Goal: Information Seeking & Learning: Check status

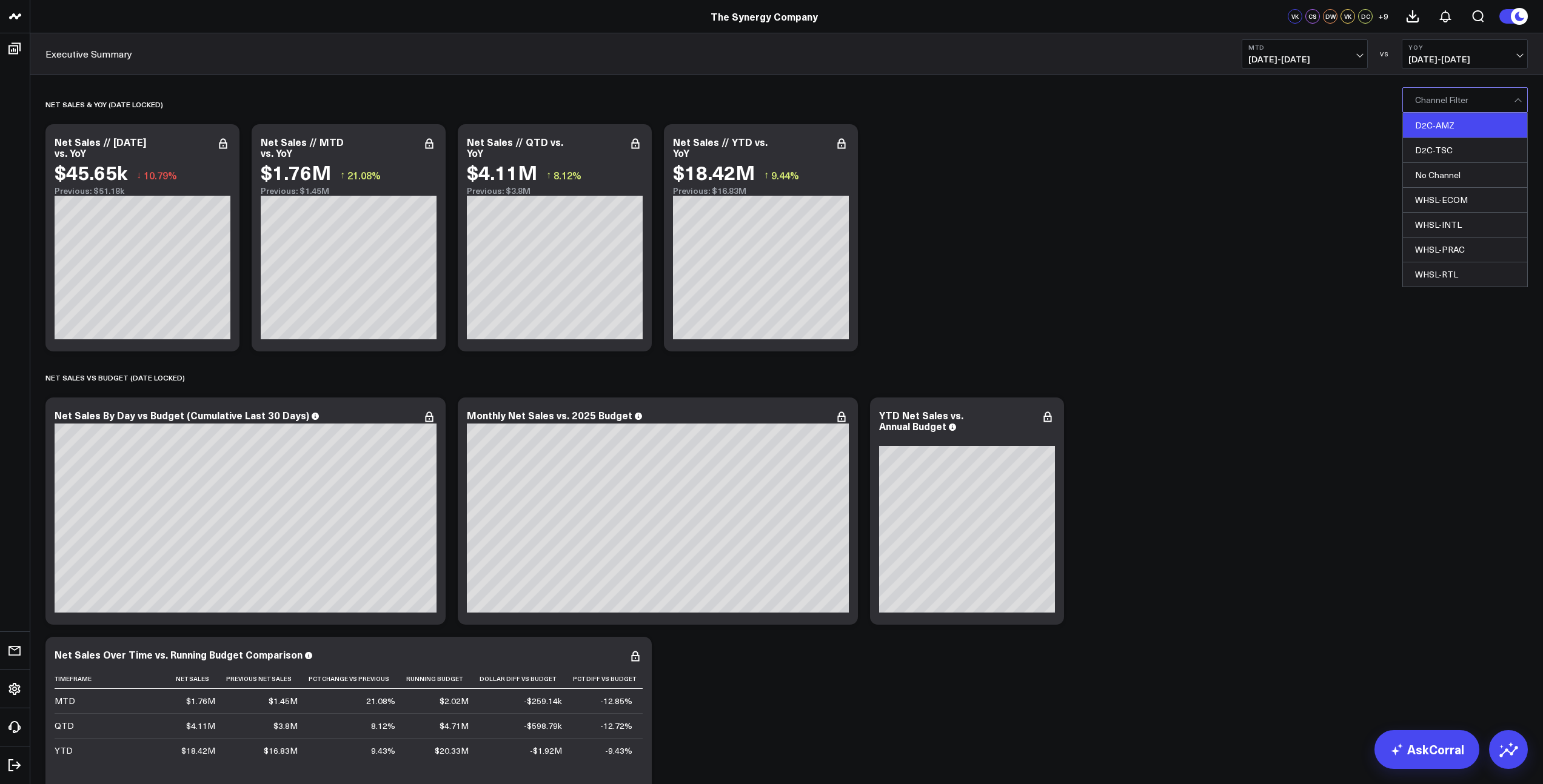
click at [1458, 125] on div "D2C-AMZ" at bounding box center [1464, 125] width 124 height 25
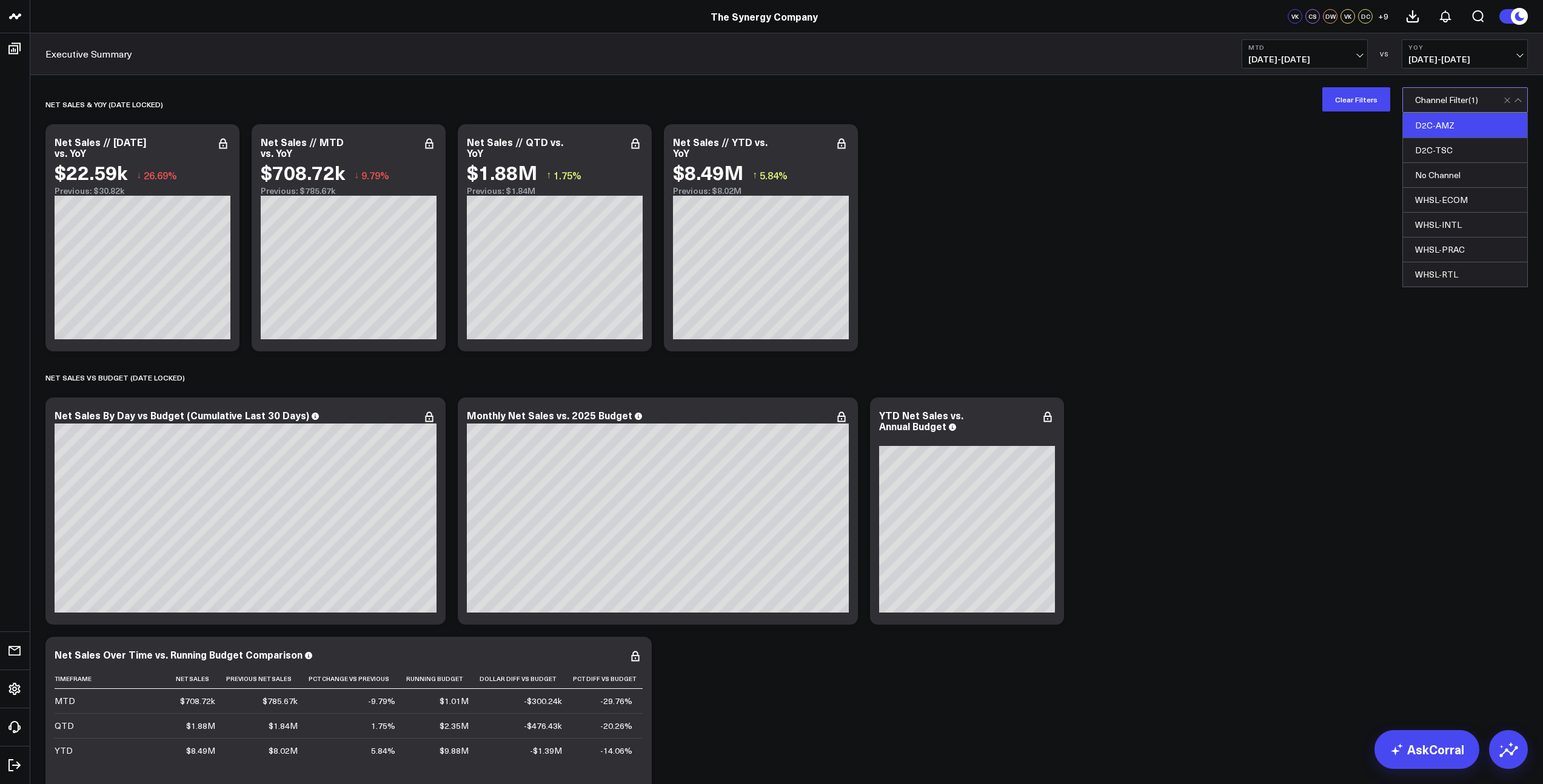
click at [1454, 133] on div "D2C-AMZ" at bounding box center [1464, 125] width 124 height 25
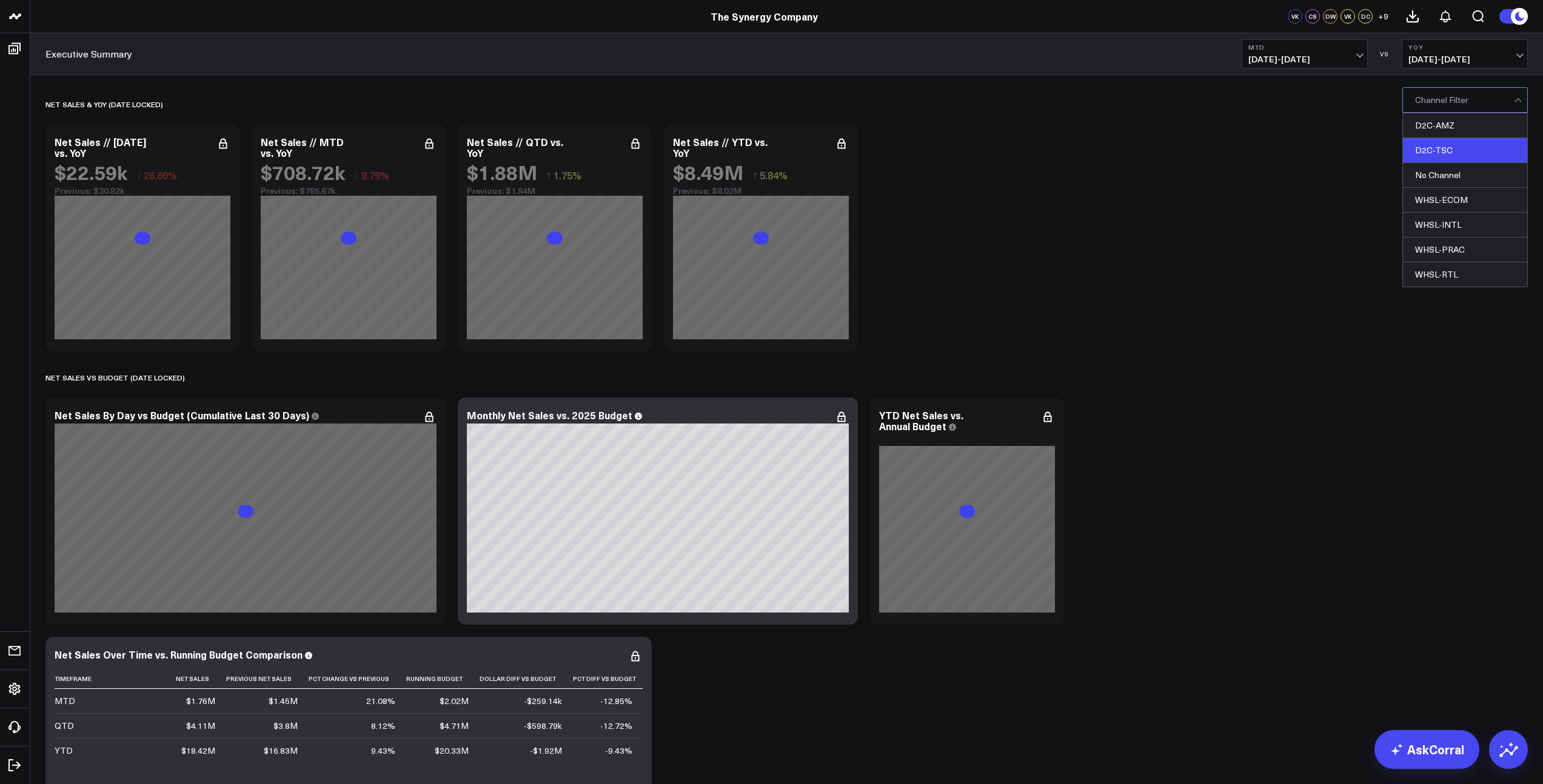
click at [1449, 146] on div "D2C-TSC" at bounding box center [1464, 150] width 124 height 25
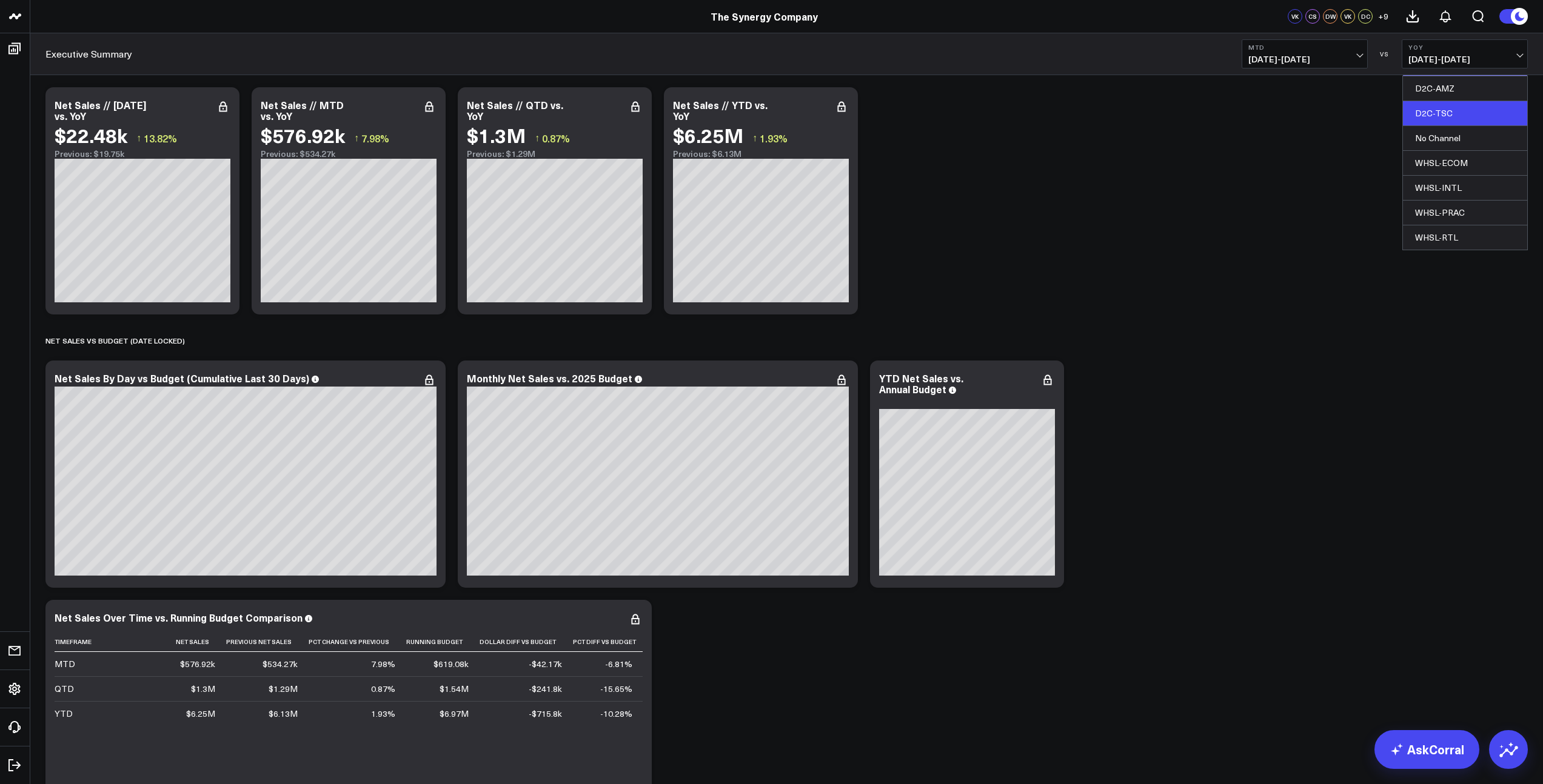
scroll to position [223, 0]
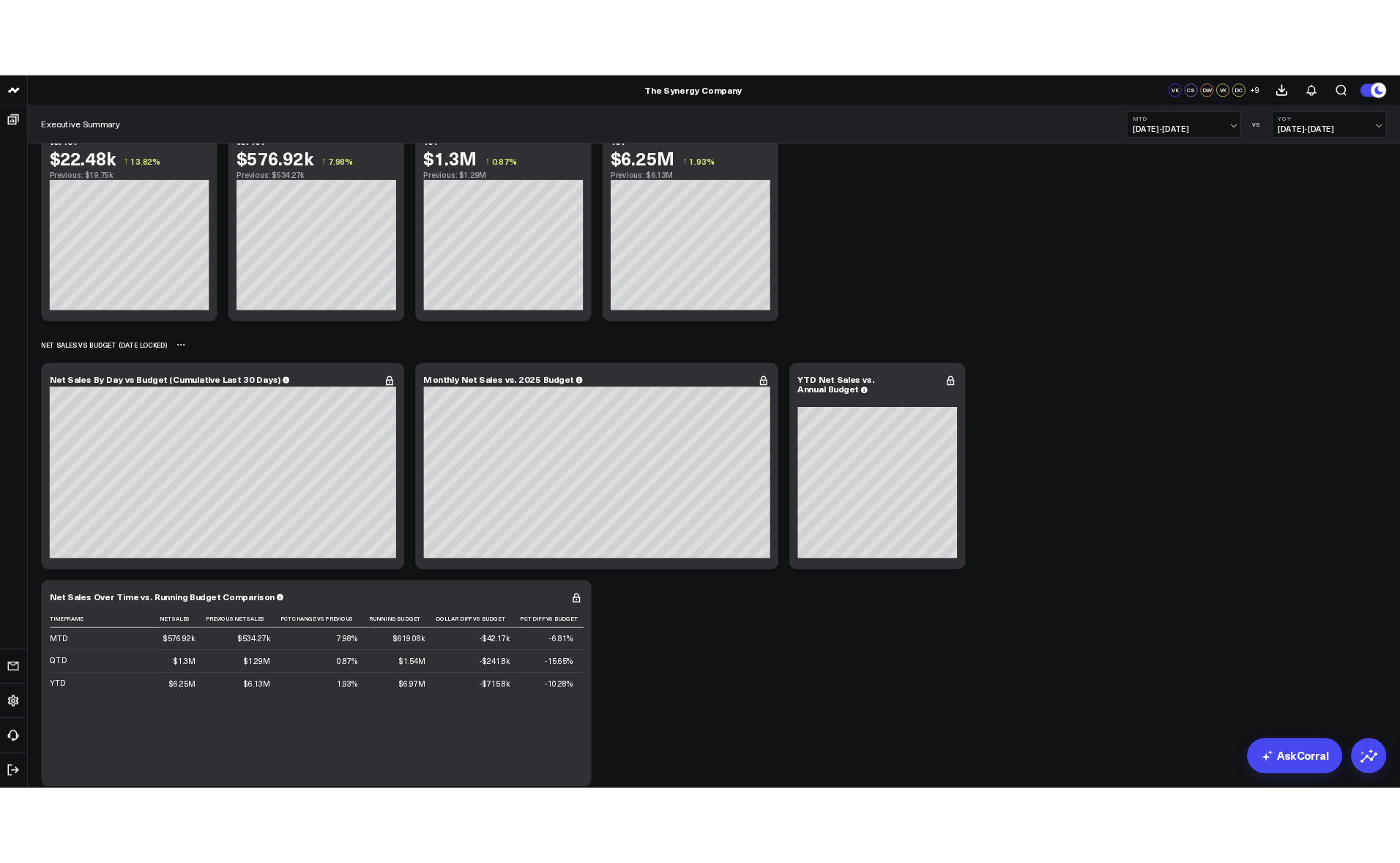
scroll to position [0, 0]
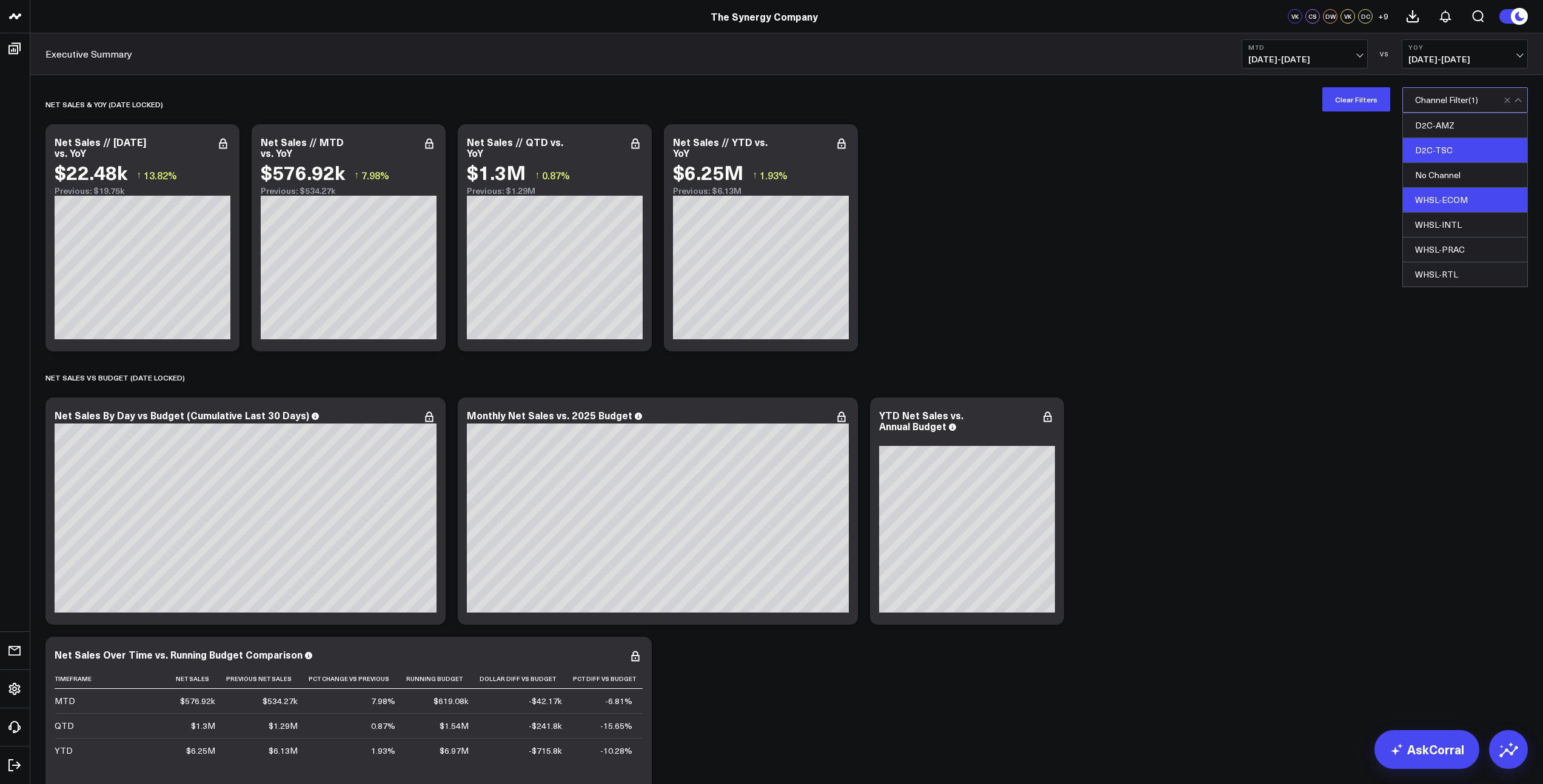
click at [1447, 196] on div "WHSL-ECOM" at bounding box center [1464, 200] width 124 height 25
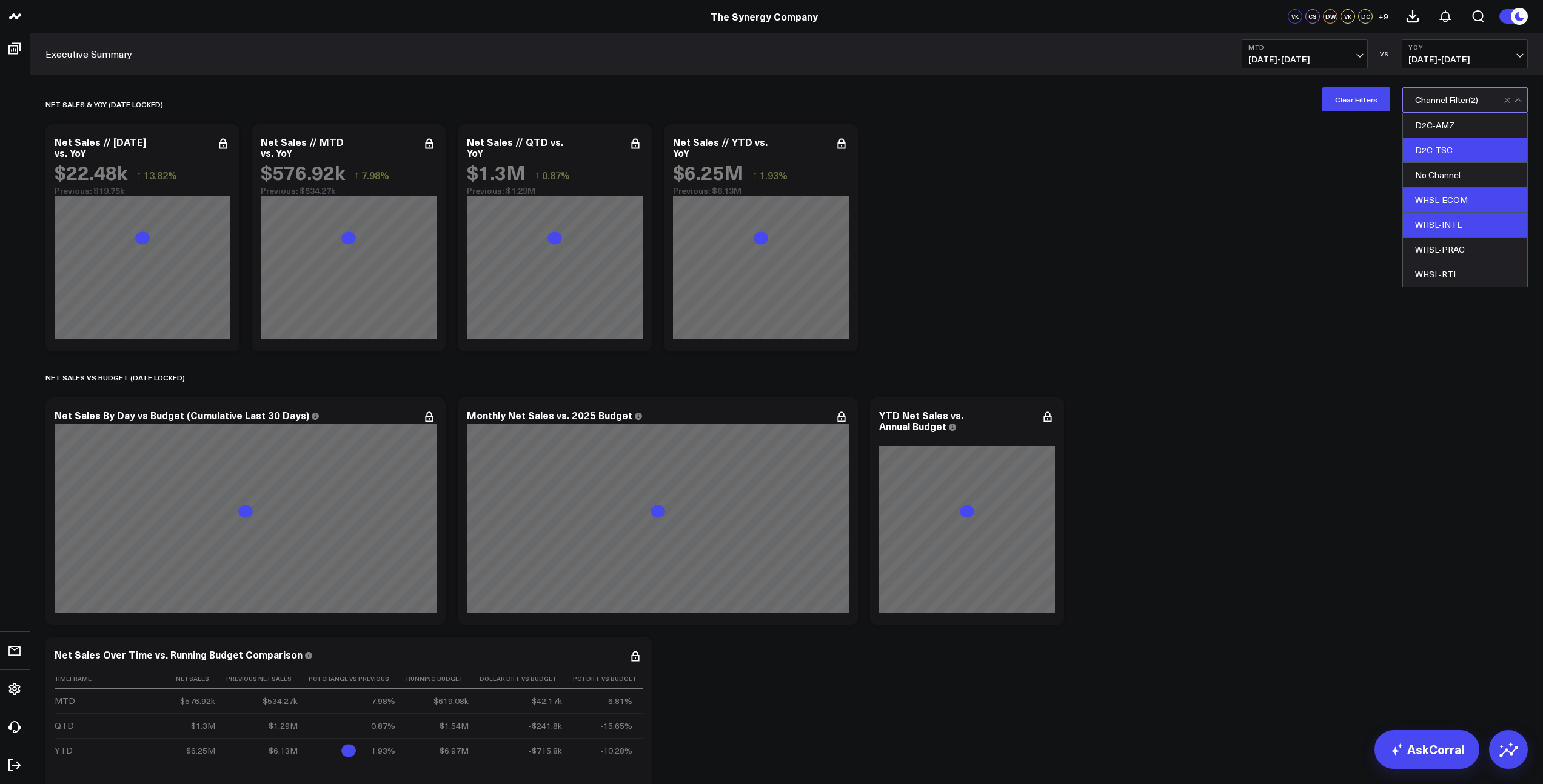
click at [1449, 220] on div "WHSL-INTL" at bounding box center [1464, 225] width 124 height 25
click at [1447, 246] on div "WHSL-PRAC" at bounding box center [1464, 250] width 124 height 25
drag, startPoint x: 1447, startPoint y: 268, endPoint x: 1449, endPoint y: 261, distance: 7.3
click at [1447, 268] on div "WHSL-RTL" at bounding box center [1464, 274] width 124 height 24
click at [1463, 148] on div "D2C-TSC" at bounding box center [1464, 150] width 124 height 25
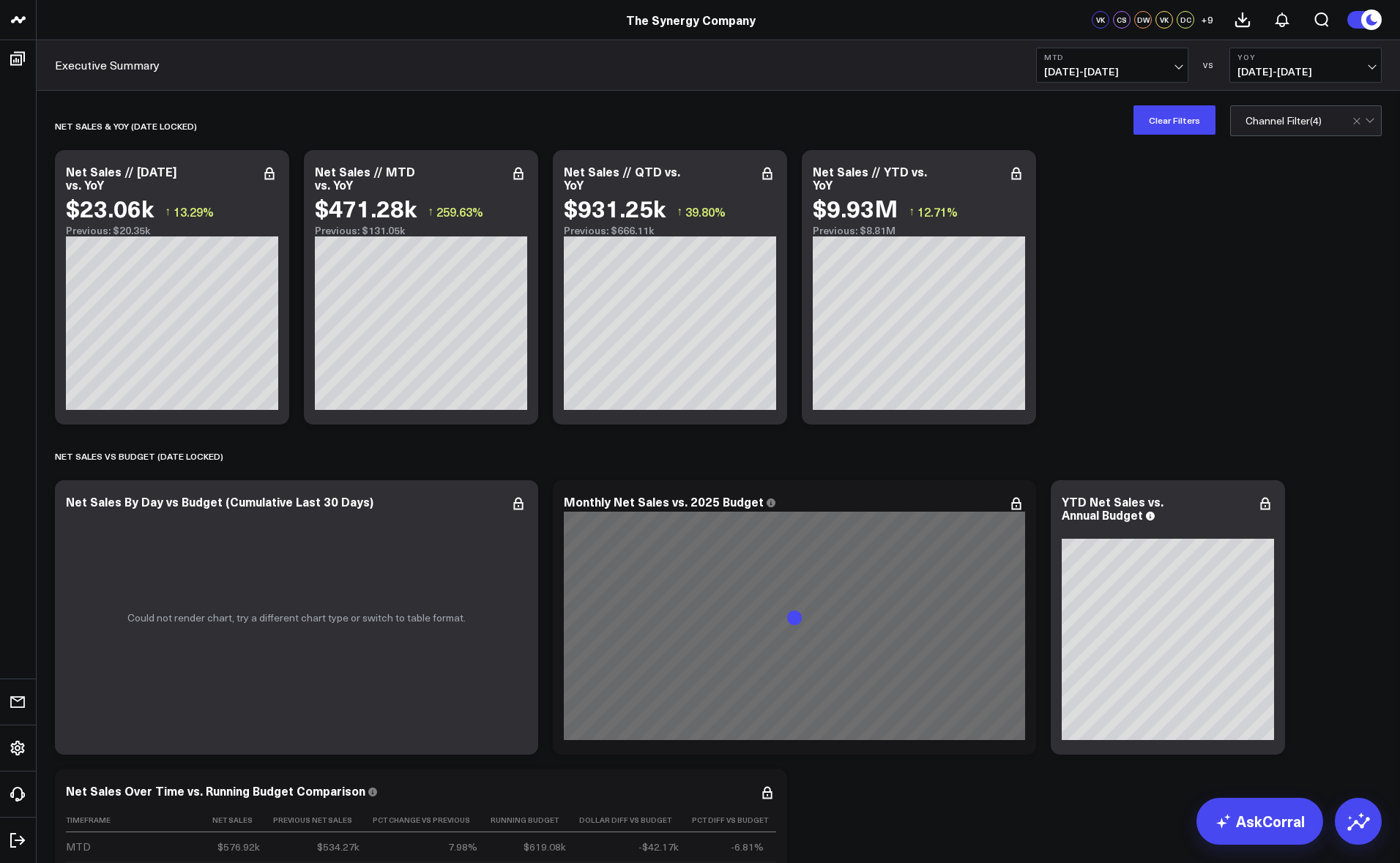
click at [1205, 21] on span "+ 9" at bounding box center [1206, 20] width 12 height 11
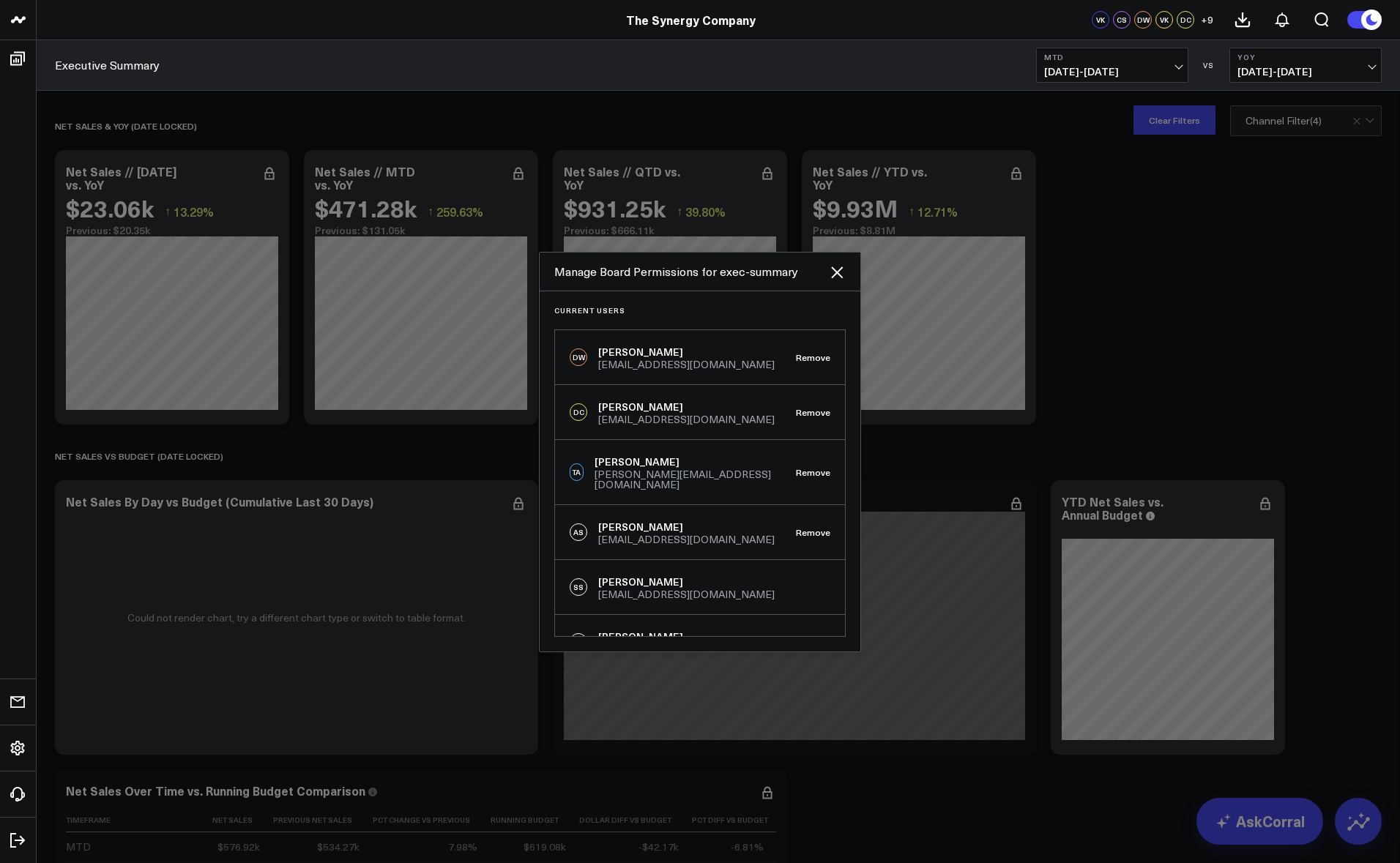
click at [1208, 20] on span "+ 9" at bounding box center [1206, 20] width 12 height 11
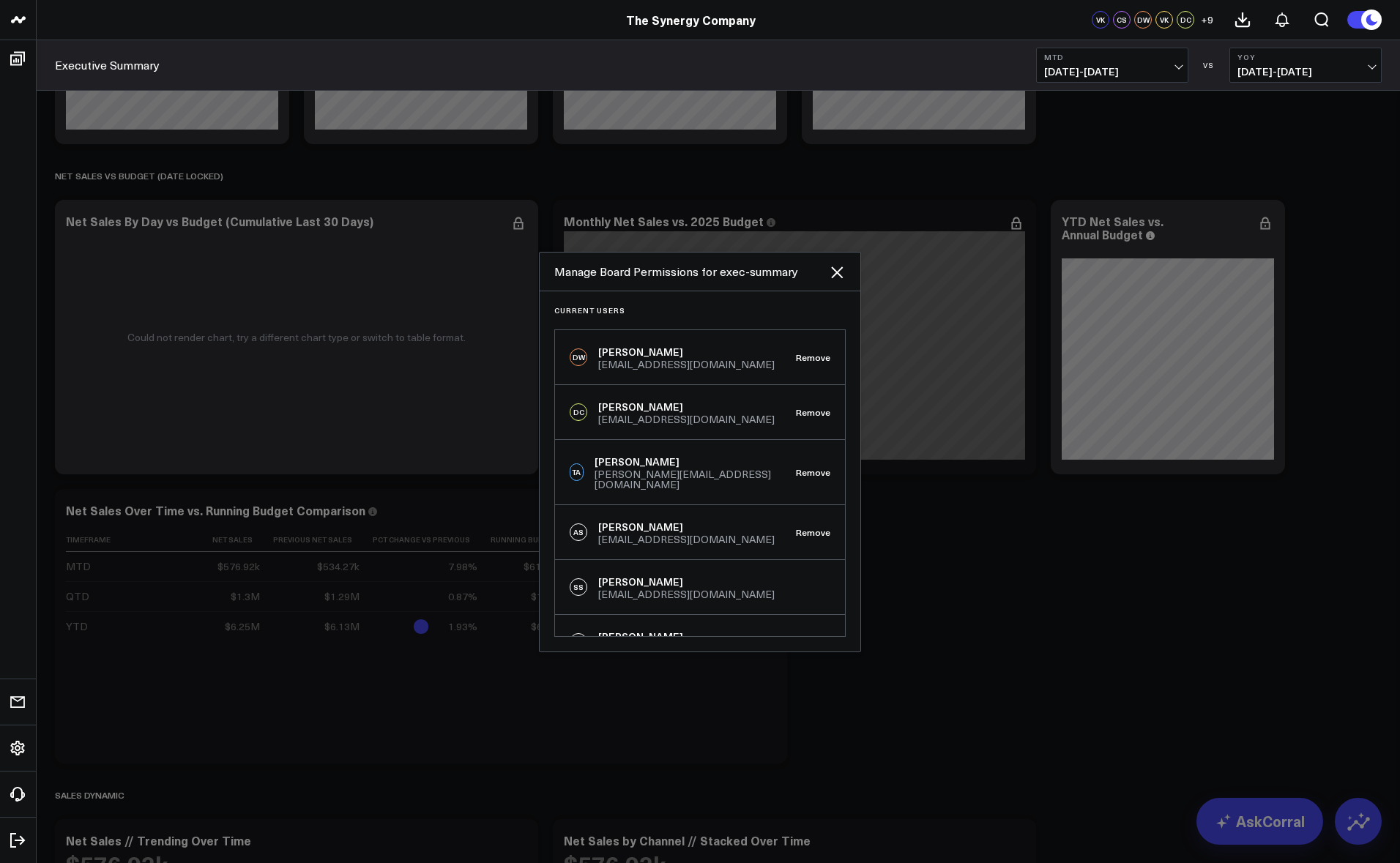
click at [1099, 547] on div at bounding box center [700, 431] width 1400 height 863
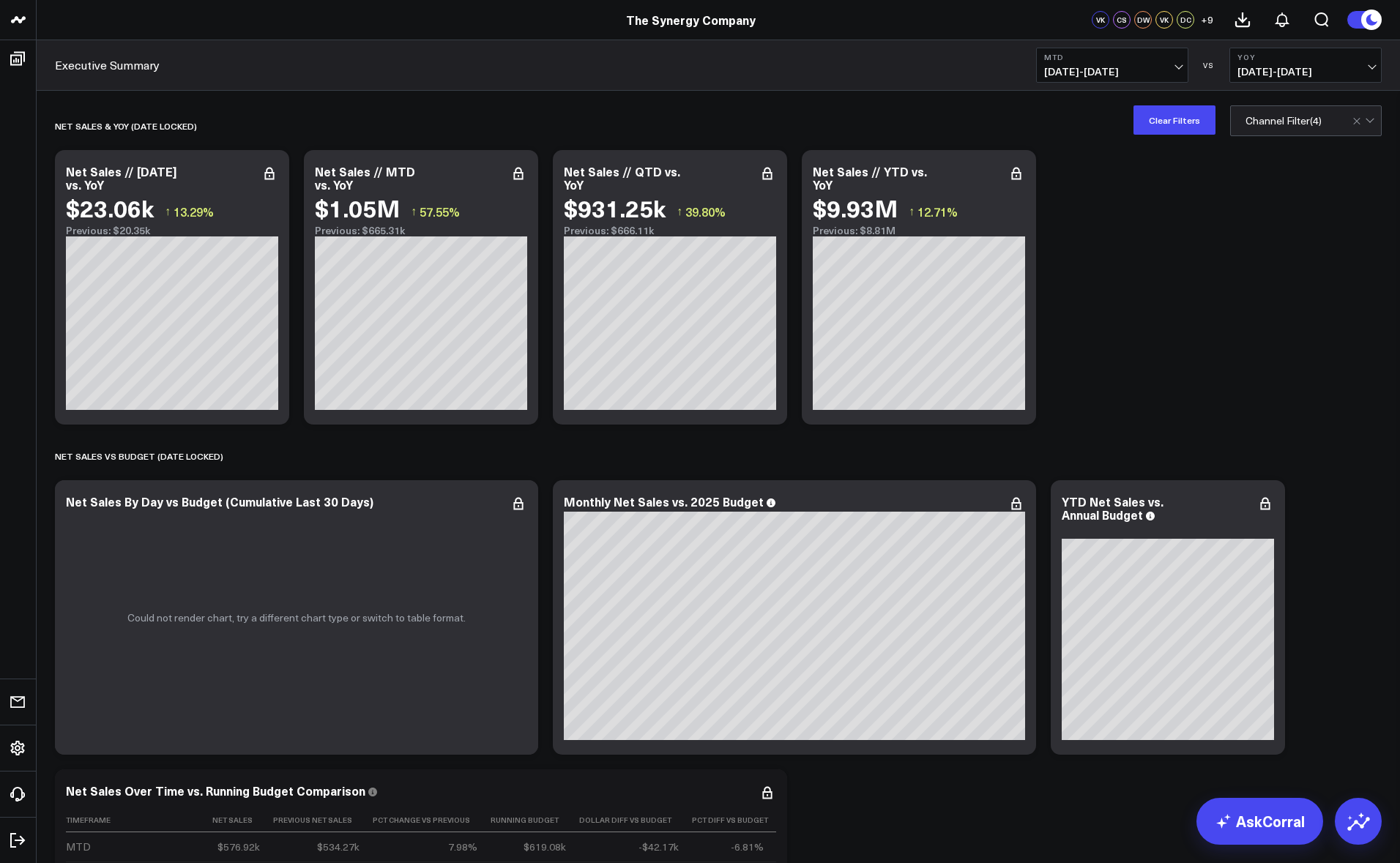
click at [1207, 21] on span "+ 9" at bounding box center [1206, 20] width 12 height 11
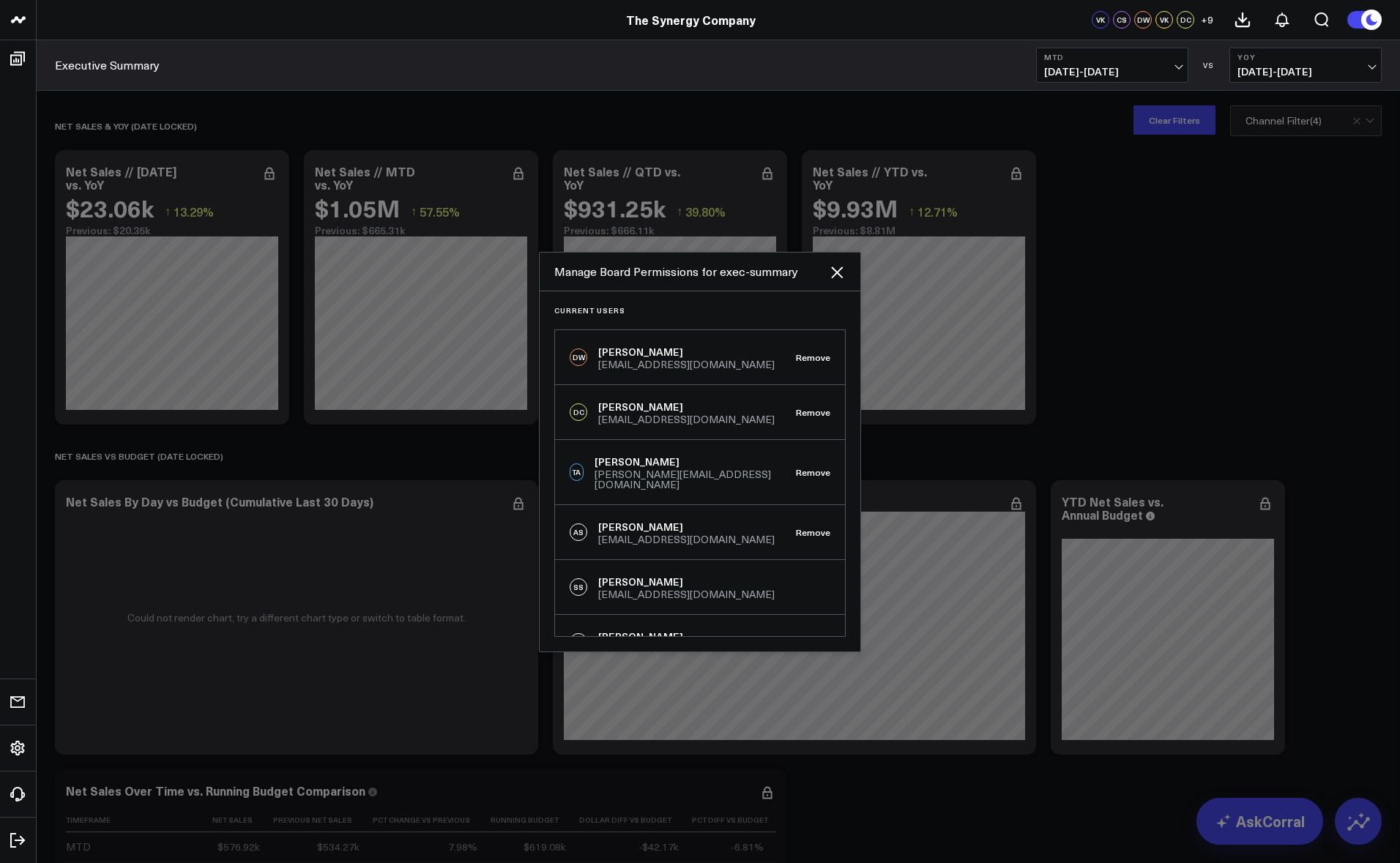
click at [1184, 277] on div at bounding box center [700, 431] width 1400 height 863
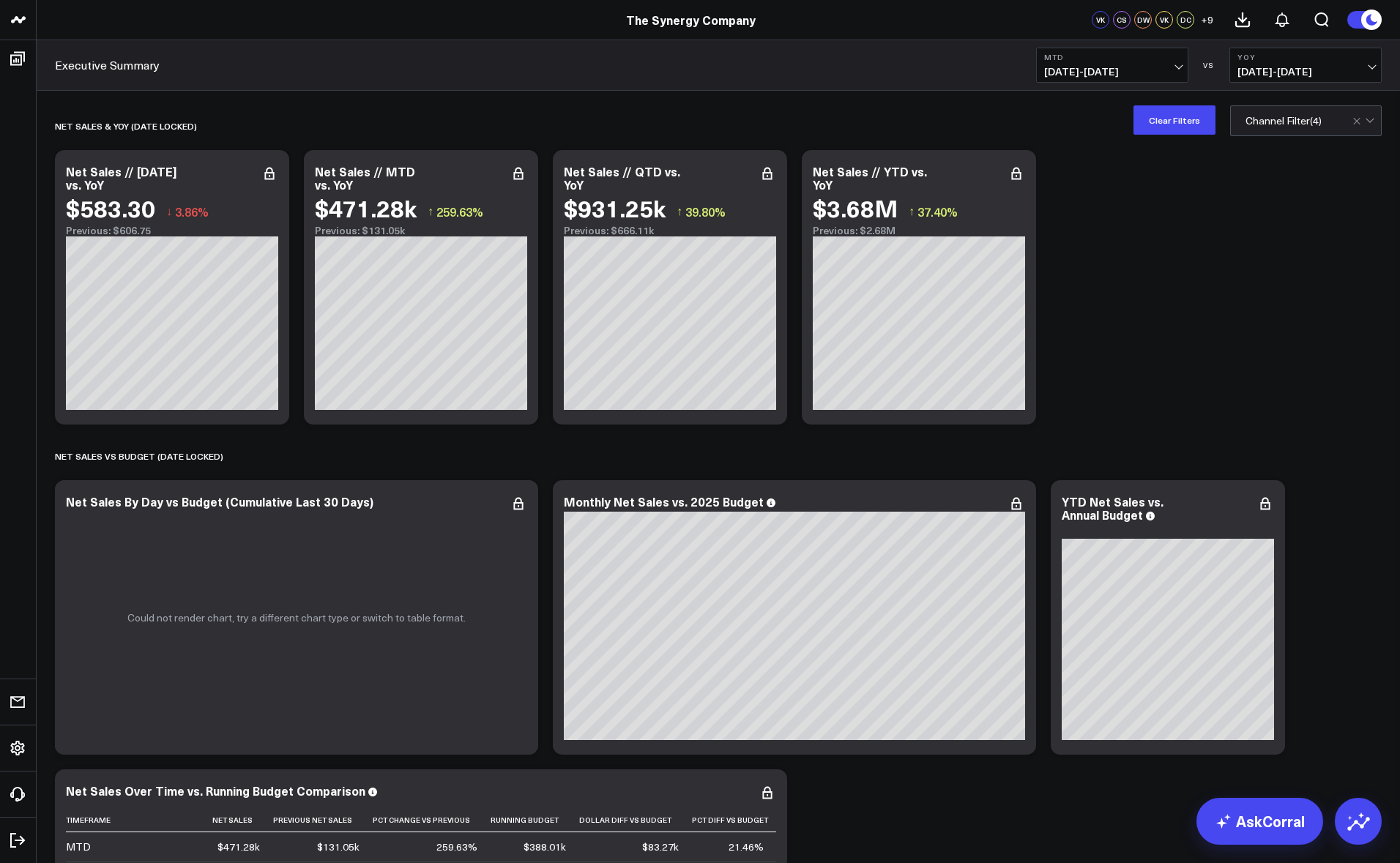
scroll to position [3, 0]
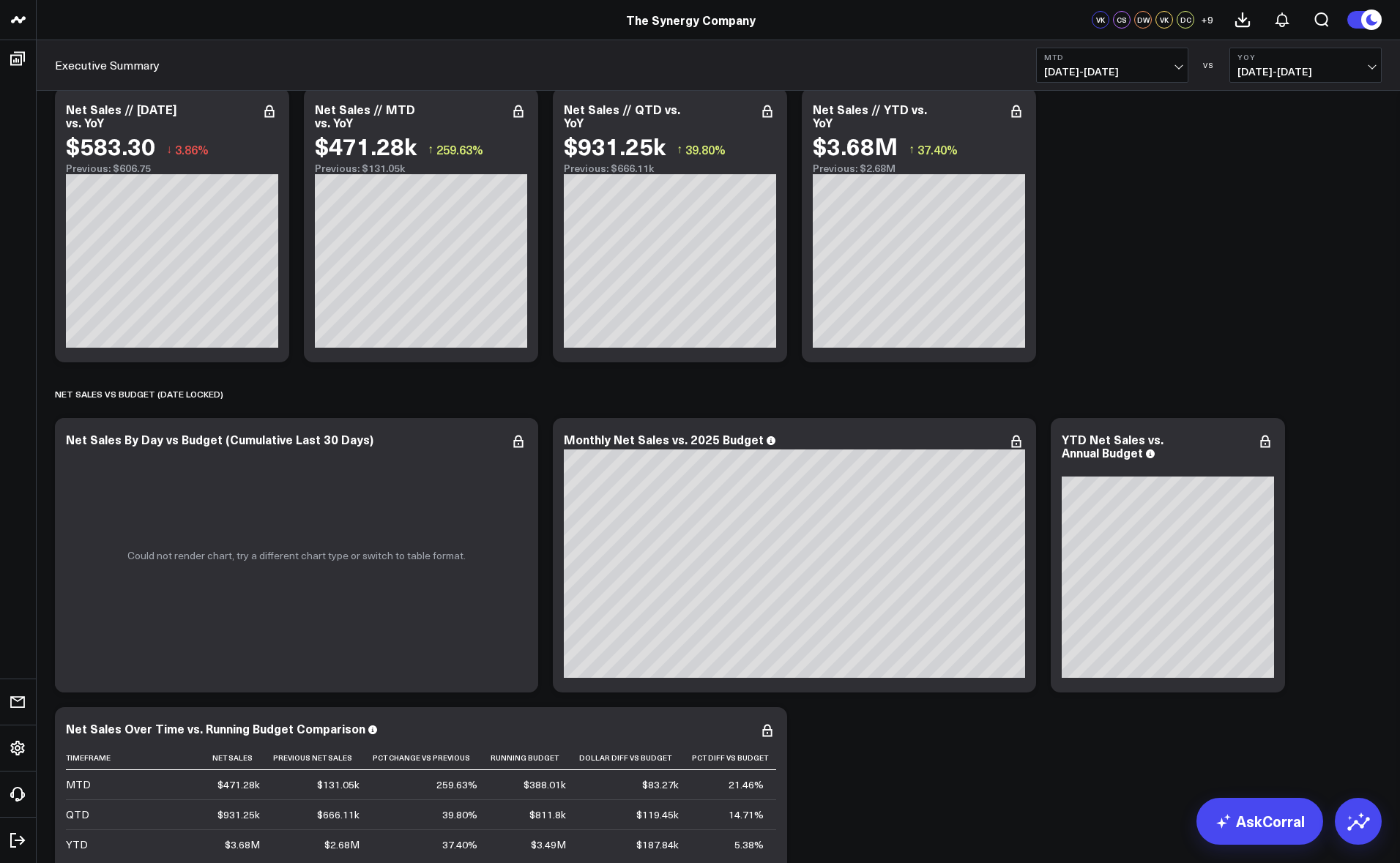
scroll to position [142, 0]
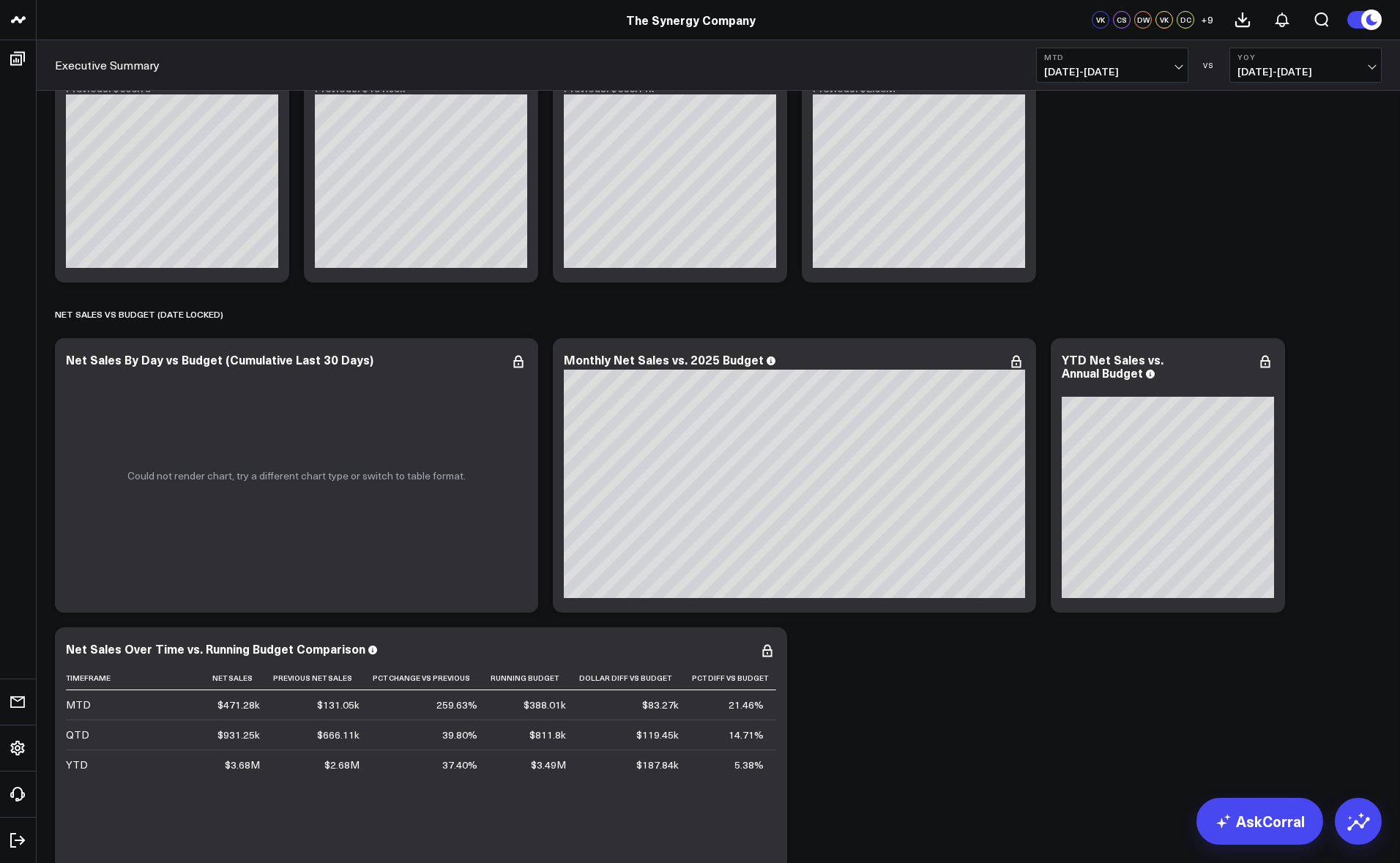
click at [1330, 69] on span "[DATE] - [DATE]" at bounding box center [1305, 71] width 136 height 11
click at [1163, 71] on span "[DATE] - [DATE]" at bounding box center [1112, 71] width 136 height 11
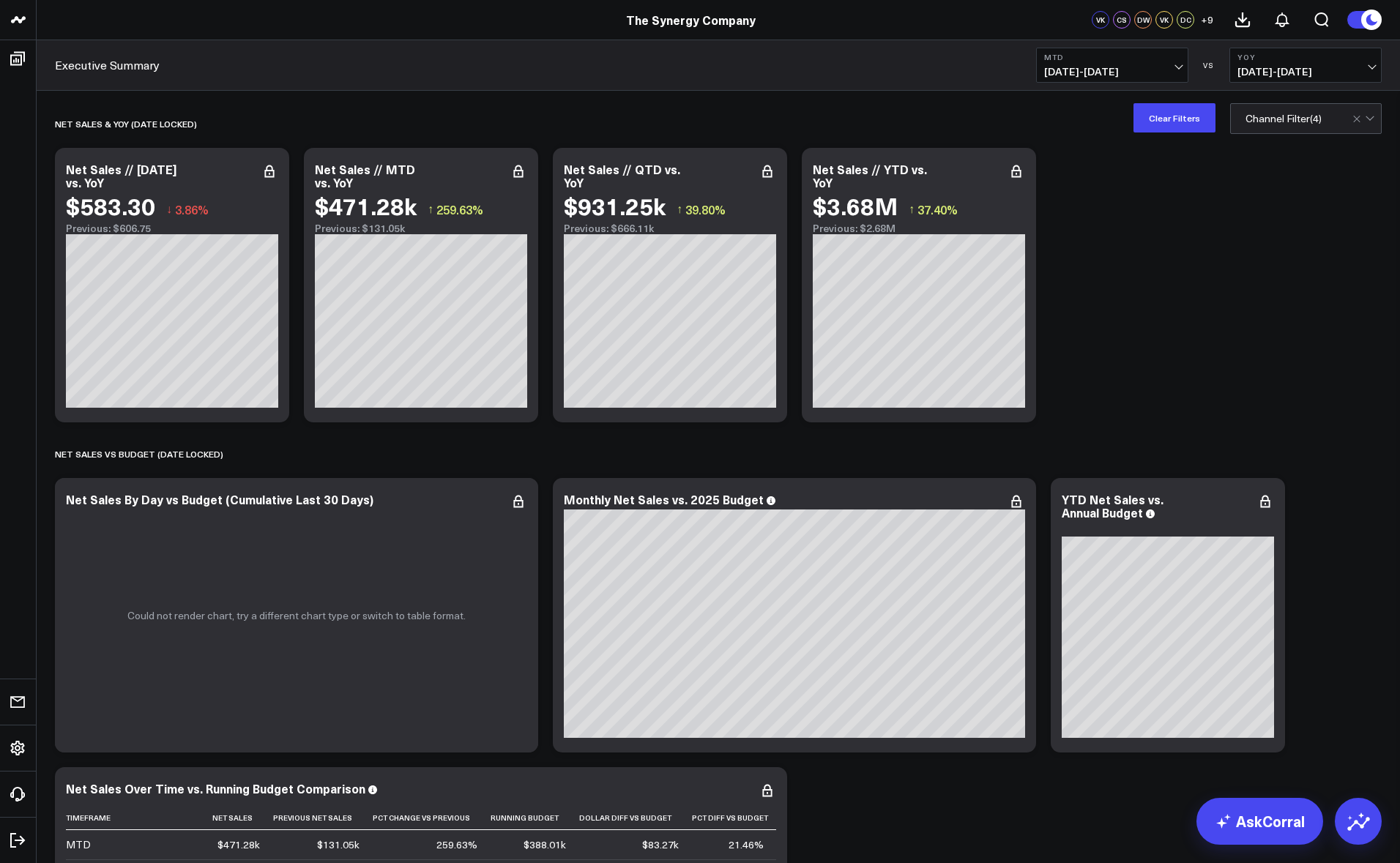
scroll to position [0, 0]
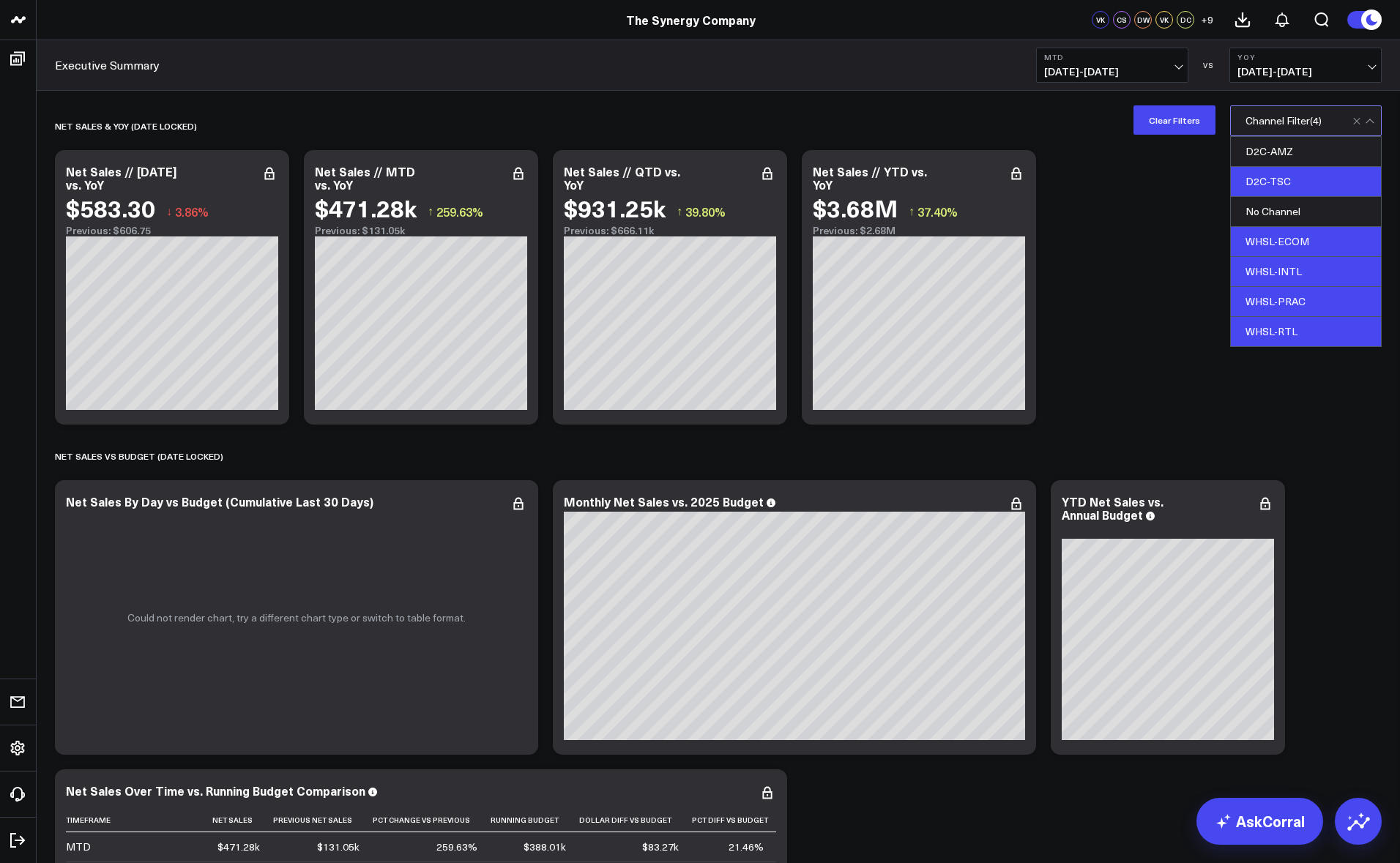
click at [1304, 183] on div "D2C-TSC" at bounding box center [1305, 182] width 150 height 30
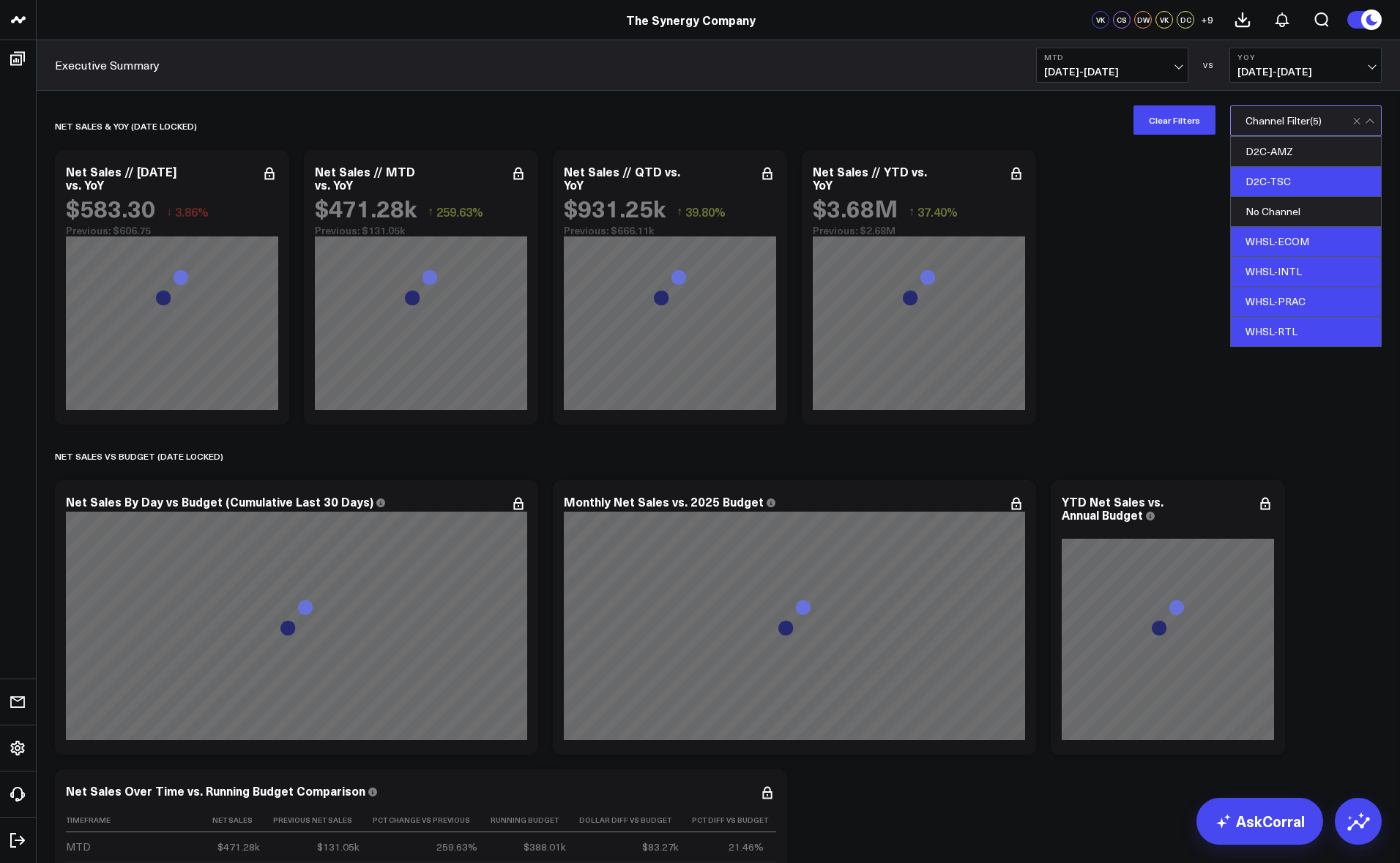
click at [1280, 237] on div "WHSL-ECOM" at bounding box center [1305, 242] width 150 height 30
click at [1280, 270] on div "WHSL-INTL" at bounding box center [1305, 272] width 150 height 30
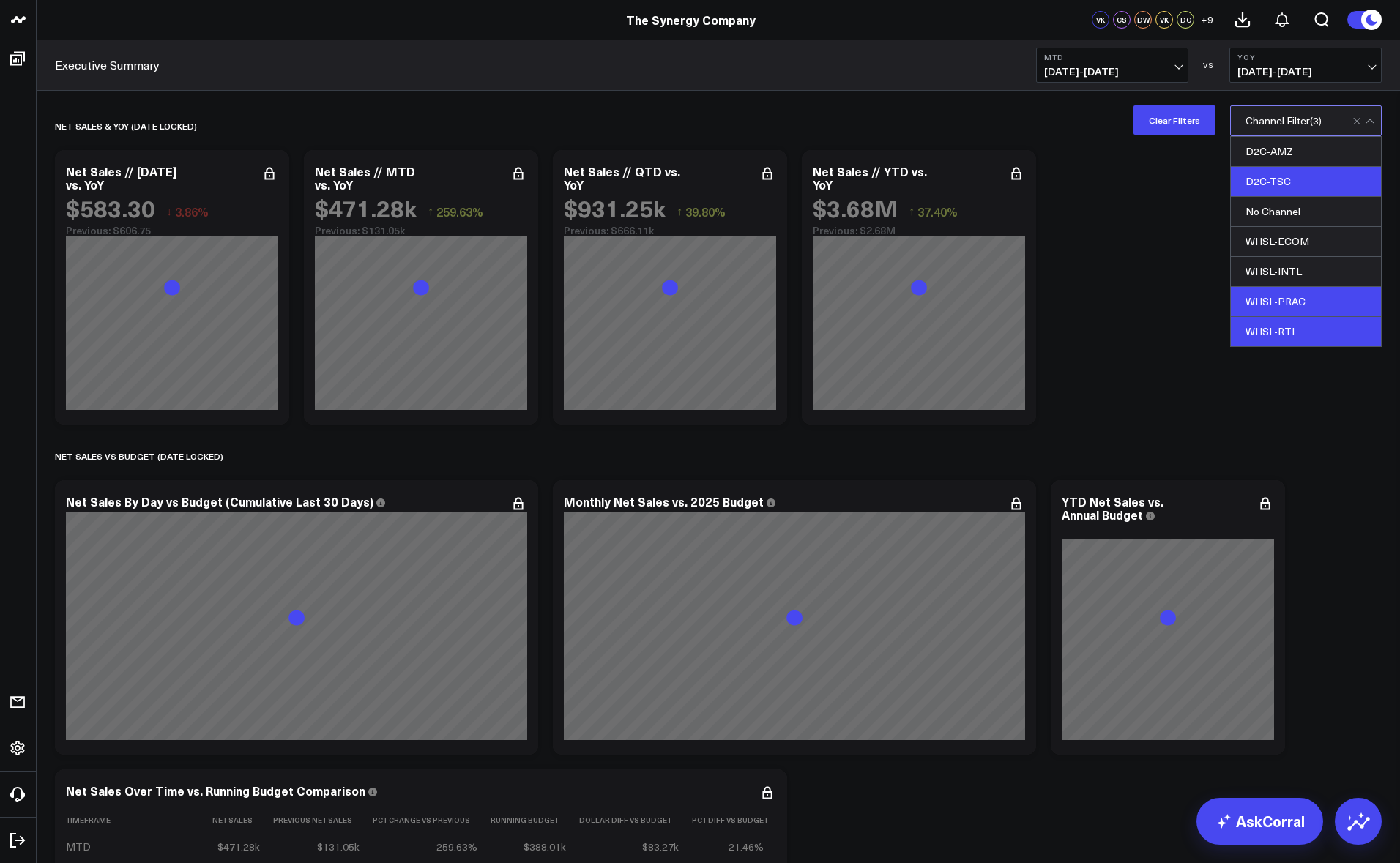
click at [1284, 296] on div "WHSL-PRAC" at bounding box center [1305, 302] width 150 height 30
click at [1286, 329] on div "WHSL-RTL" at bounding box center [1305, 332] width 150 height 29
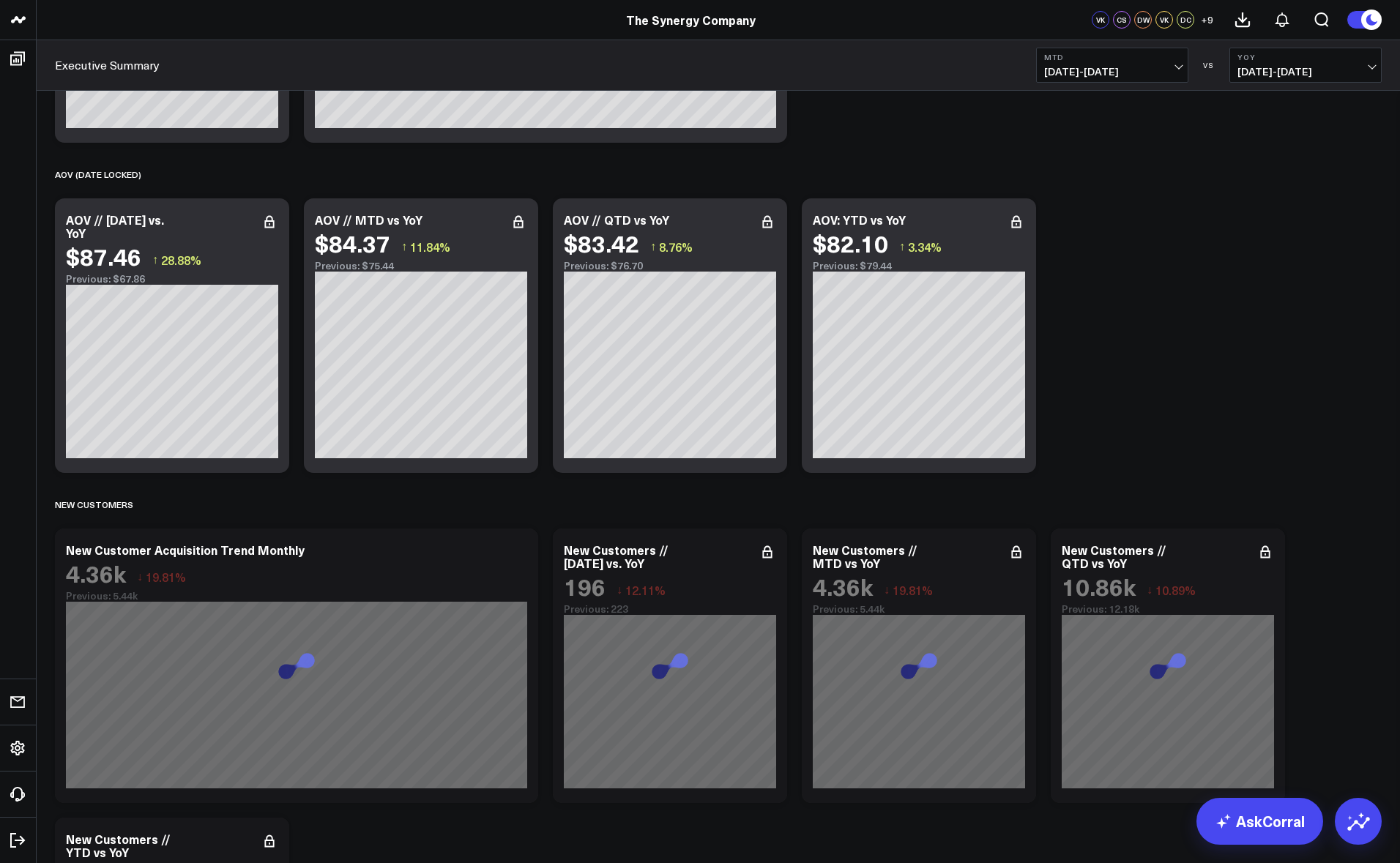
scroll to position [2414, 0]
